Goal: Information Seeking & Learning: Learn about a topic

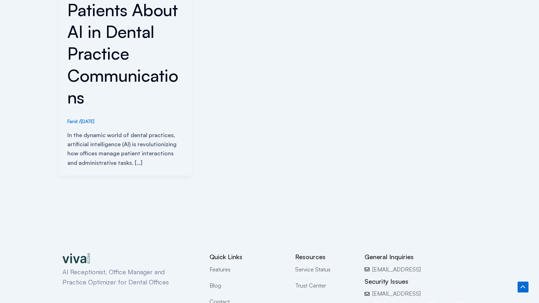
scroll to position [381, 0]
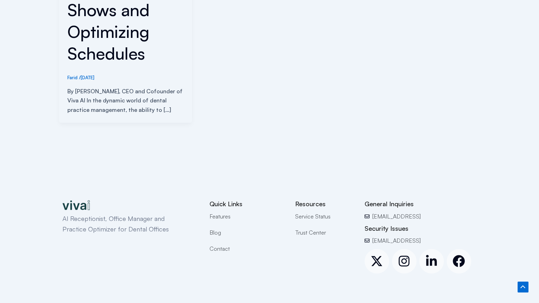
scroll to position [328, 0]
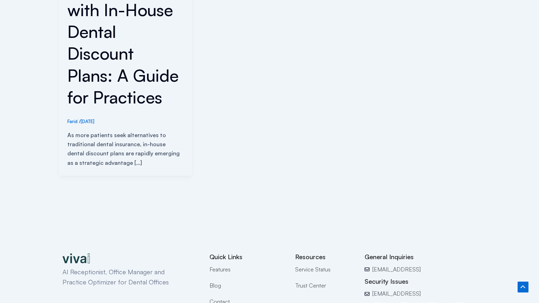
scroll to position [381, 0]
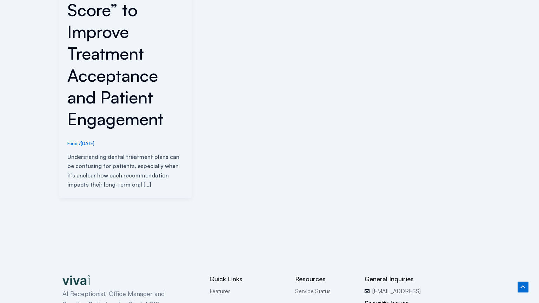
scroll to position [403, 0]
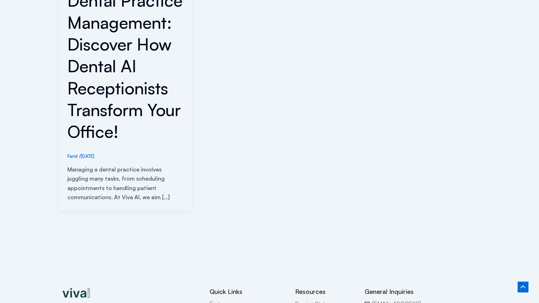
scroll to position [416, 0]
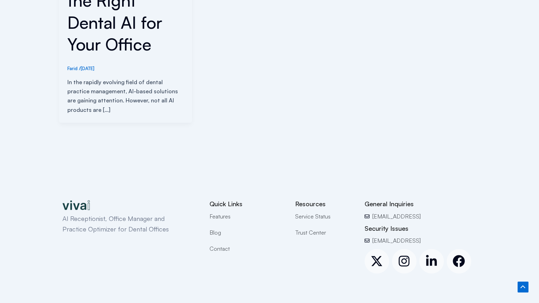
scroll to position [319, 0]
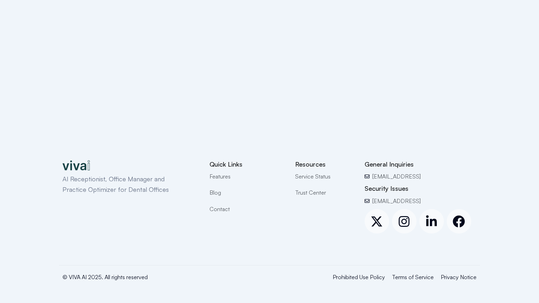
scroll to position [54, 0]
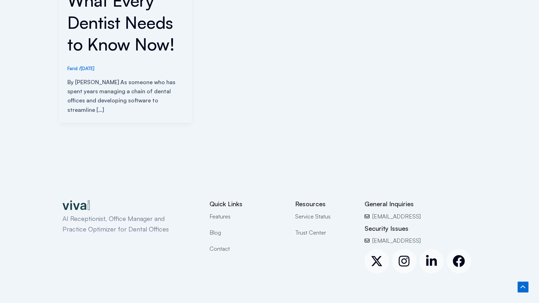
scroll to position [319, 0]
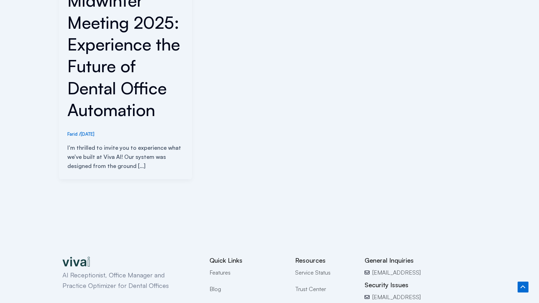
scroll to position [363, 0]
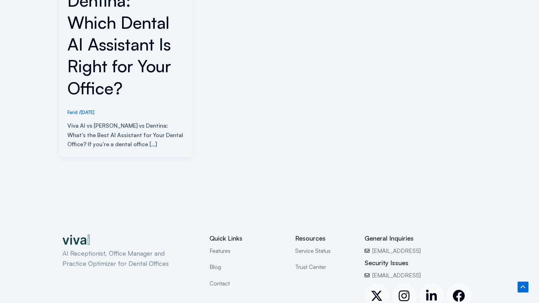
scroll to position [319, 0]
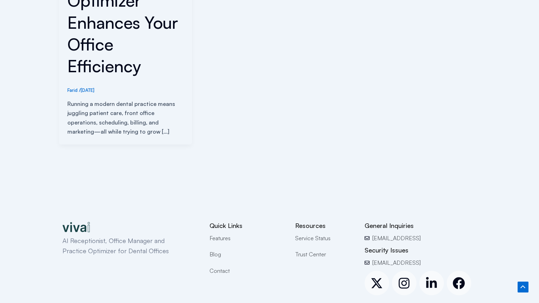
scroll to position [350, 0]
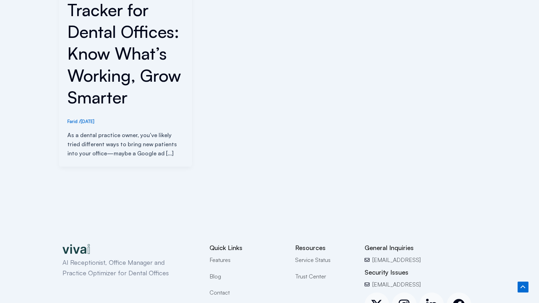
scroll to position [372, 0]
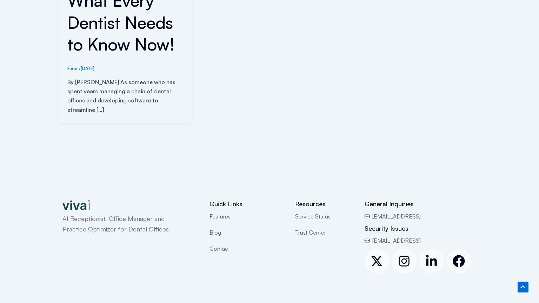
scroll to position [319, 0]
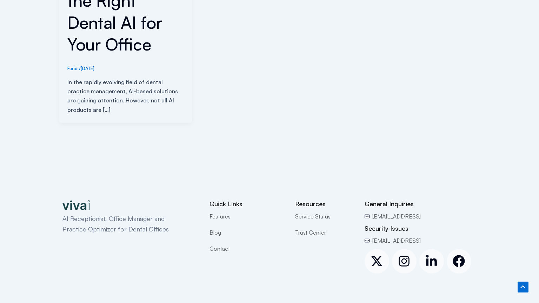
scroll to position [319, 0]
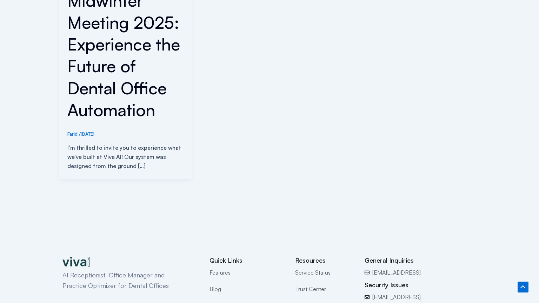
scroll to position [363, 0]
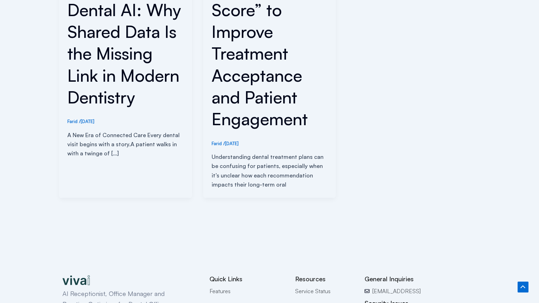
scroll to position [403, 0]
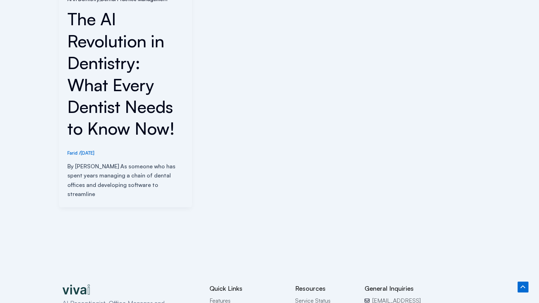
scroll to position [692, 0]
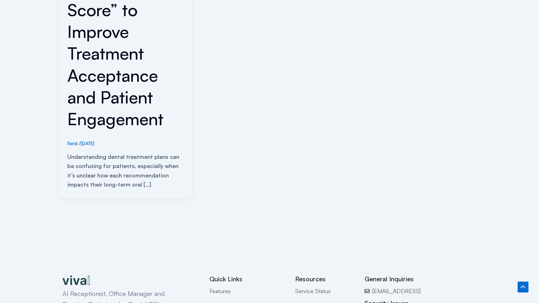
scroll to position [403, 0]
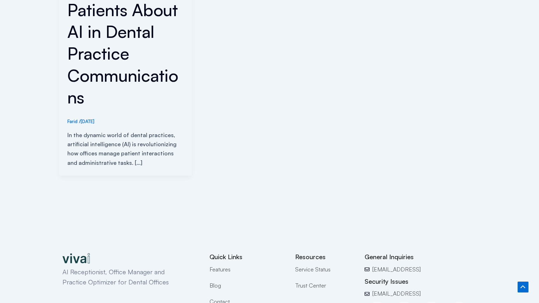
scroll to position [381, 0]
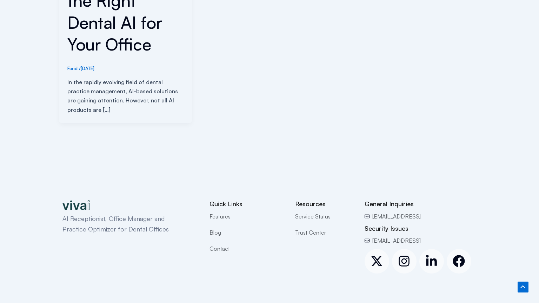
scroll to position [319, 0]
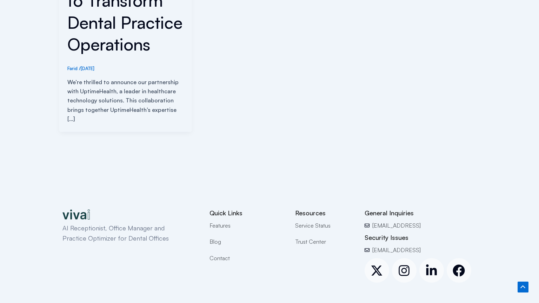
scroll to position [328, 0]
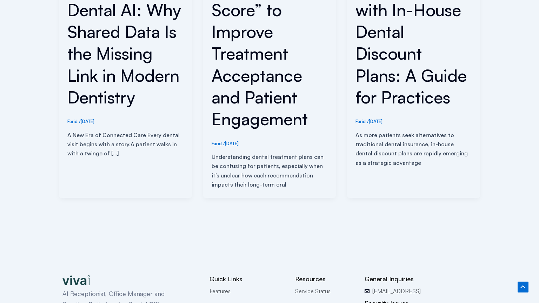
scroll to position [403, 0]
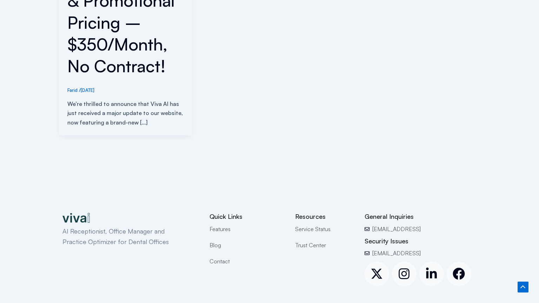
scroll to position [341, 0]
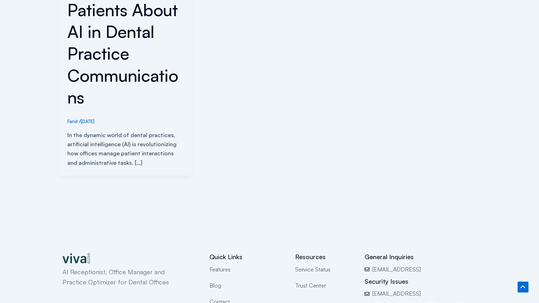
scroll to position [381, 0]
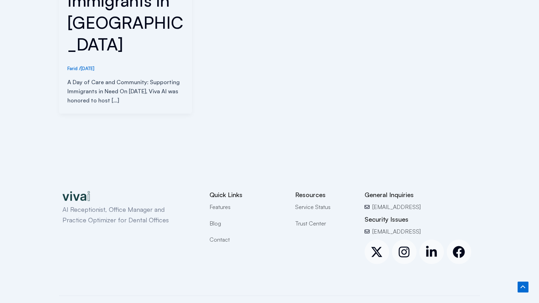
scroll to position [297, 0]
